Goal: Task Accomplishment & Management: Manage account settings

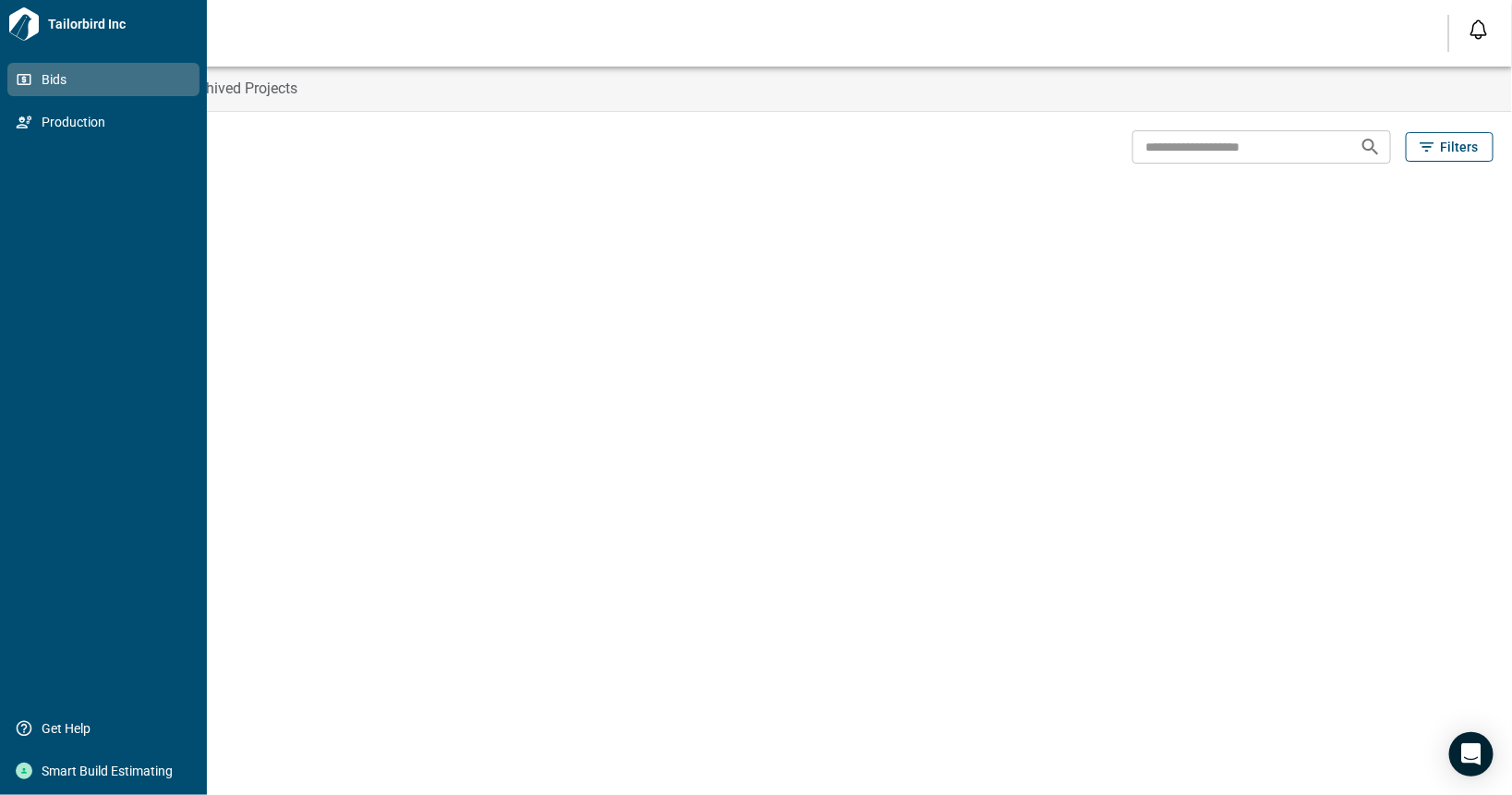
click at [56, 86] on span "Bids" at bounding box center [106, 80] width 150 height 19
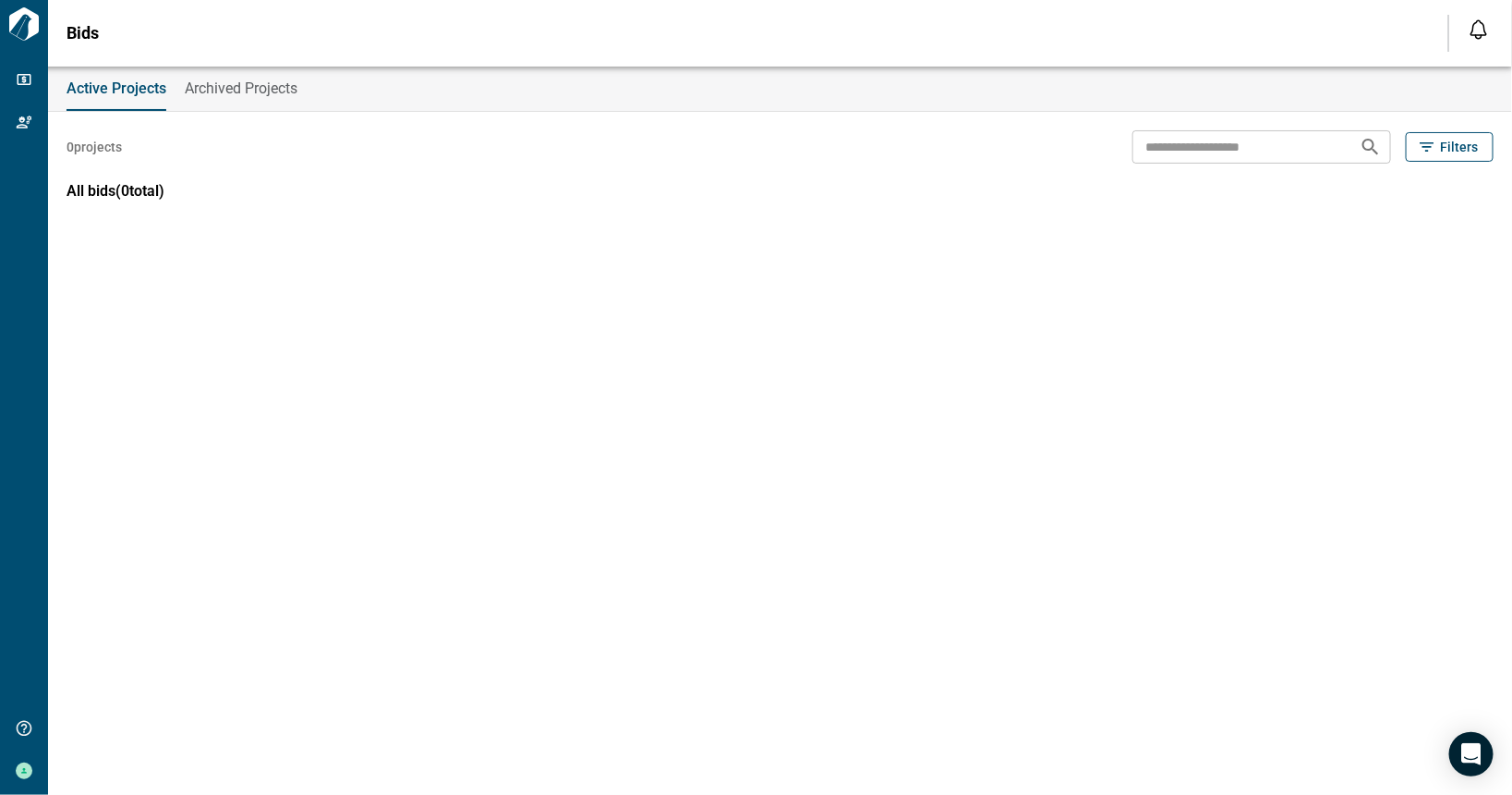
click at [229, 79] on span "Archived Projects" at bounding box center [241, 89] width 113 height 19
click at [108, 89] on span "Active Projects" at bounding box center [115, 89] width 96 height 19
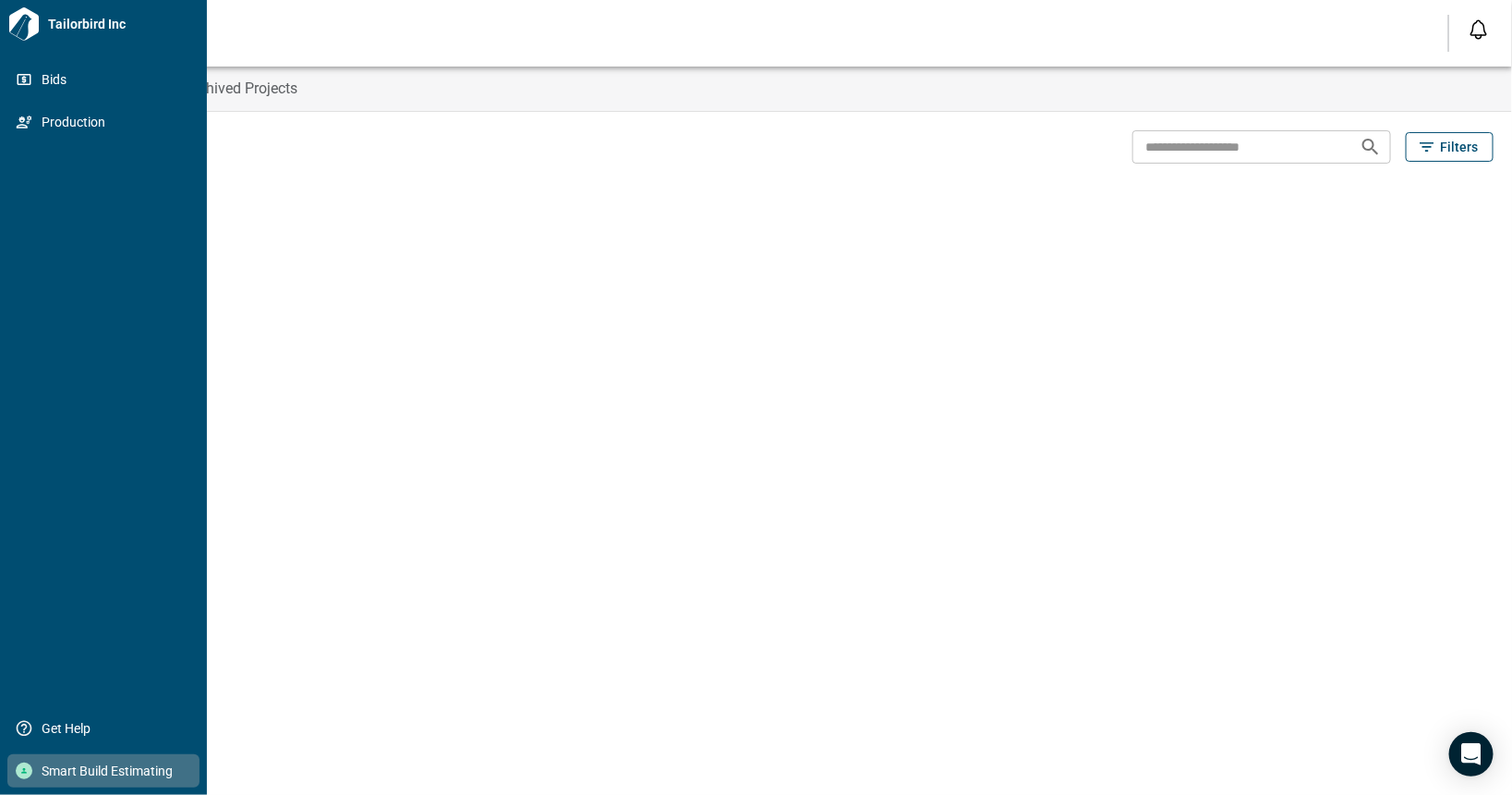
click at [98, 764] on span "Smart Build Estimating" at bounding box center [106, 771] width 150 height 19
